Goal: Information Seeking & Learning: Learn about a topic

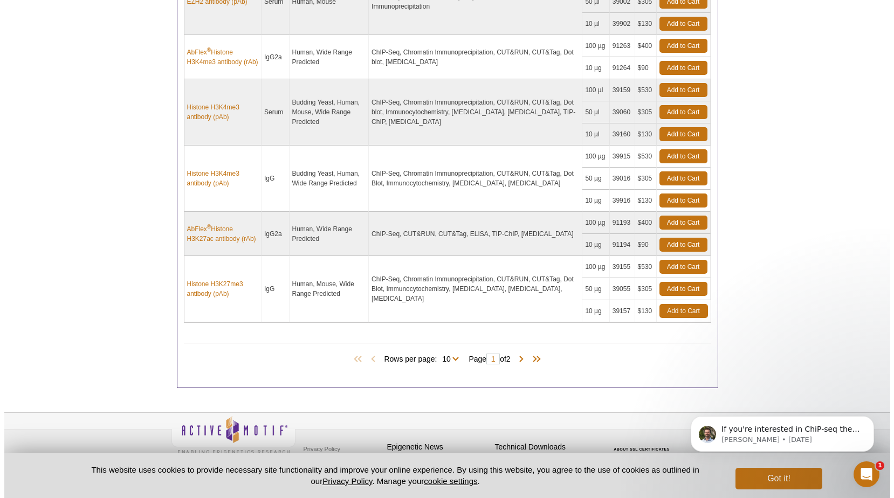
scroll to position [728, 0]
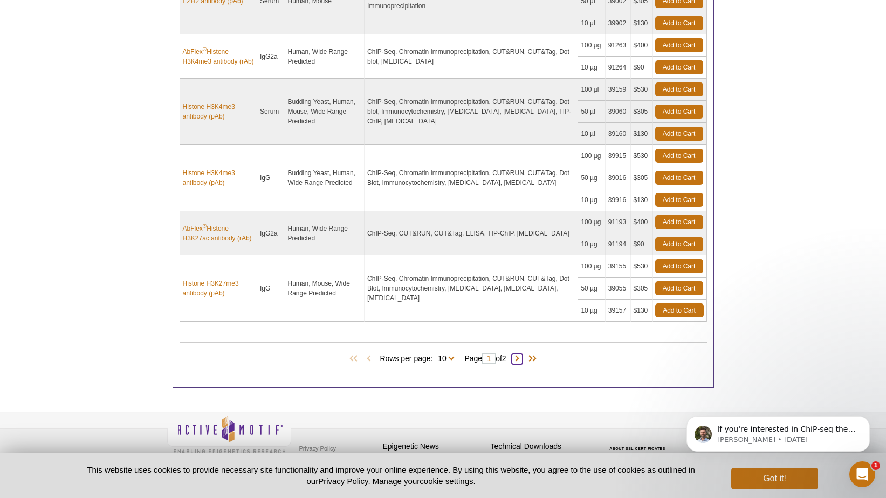
click at [520, 357] on span at bounding box center [516, 359] width 11 height 11
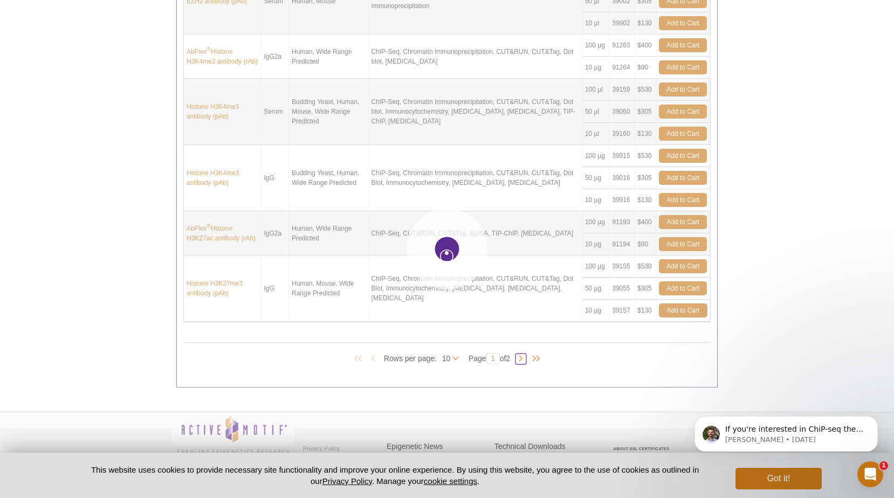
type input "2"
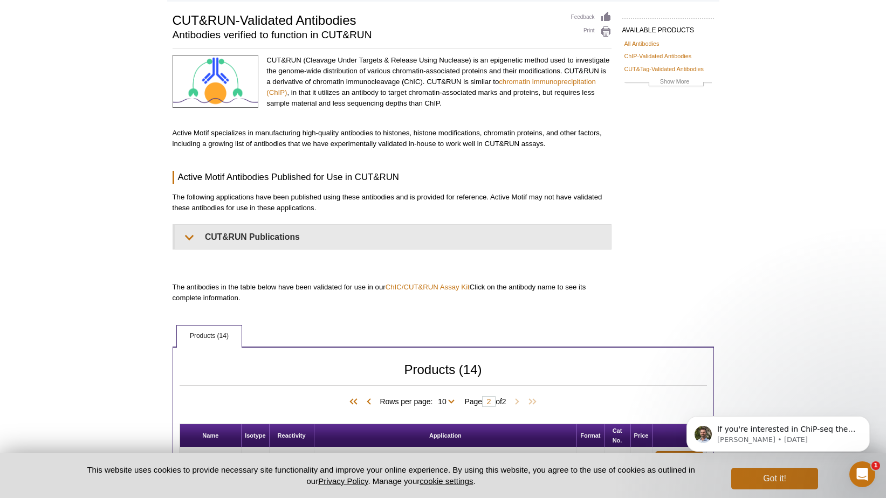
scroll to position [0, 0]
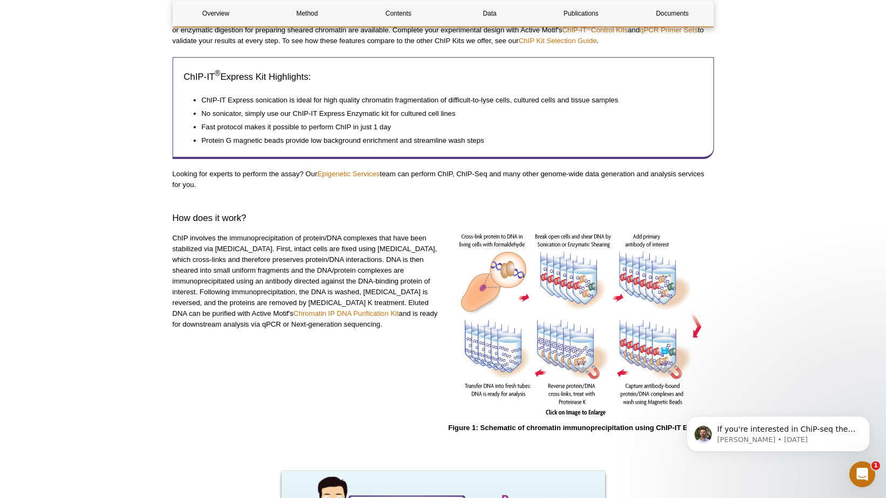
scroll to position [100, 0]
